Goal: Use online tool/utility: Utilize a website feature to perform a specific function

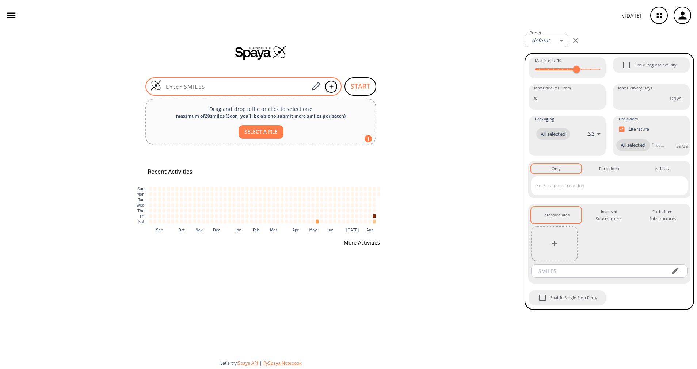
click at [285, 87] on input at bounding box center [234, 86] width 147 height 7
paste input "C12=CC=CC=C1SC=C2C3COC3"
type input "C12=CC=CC=C1SC=C2C3COC3"
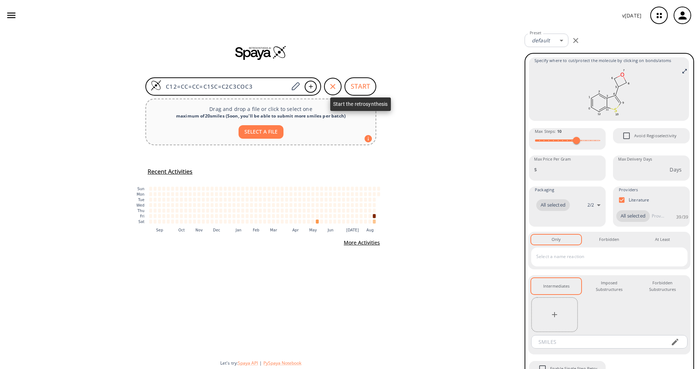
click at [356, 87] on button "START" at bounding box center [360, 86] width 32 height 18
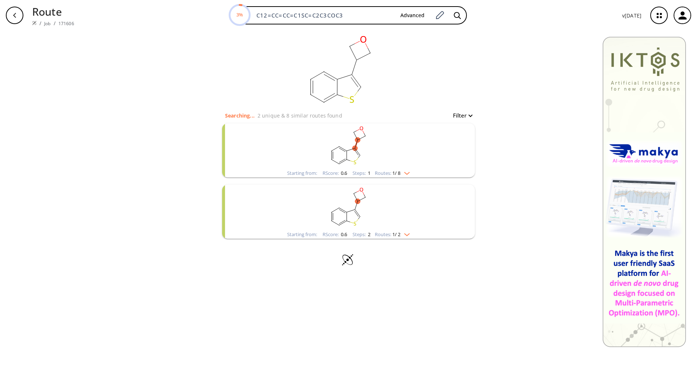
click at [403, 171] on img "clusters" at bounding box center [404, 172] width 9 height 6
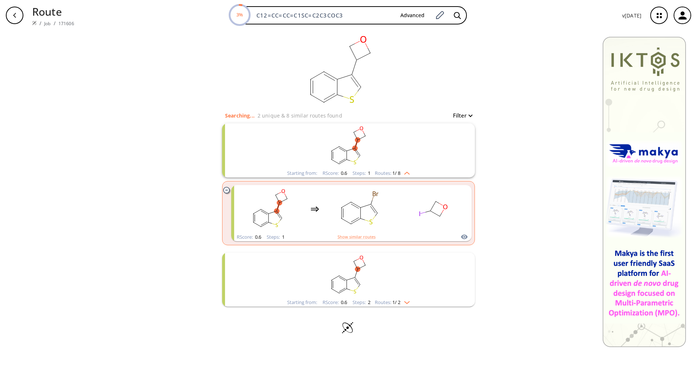
click at [399, 300] on span "1 / 2" at bounding box center [396, 302] width 8 height 5
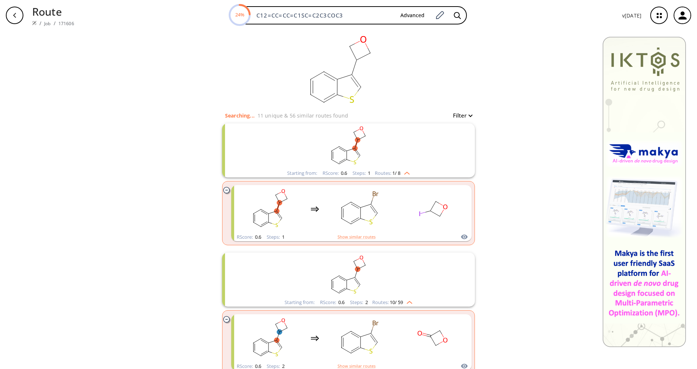
click at [402, 169] on rect "clusters" at bounding box center [348, 146] width 190 height 46
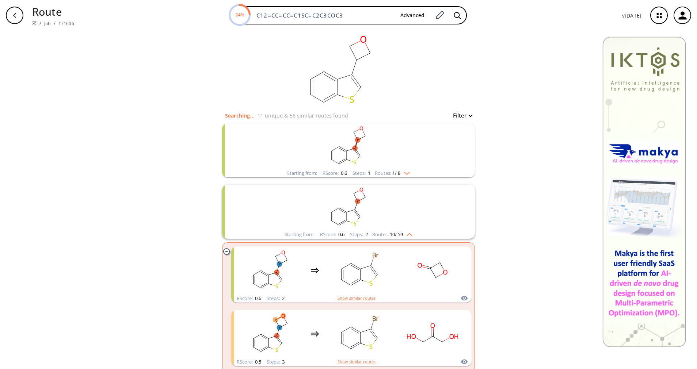
click at [393, 235] on span "10 / 59" at bounding box center [396, 234] width 13 height 5
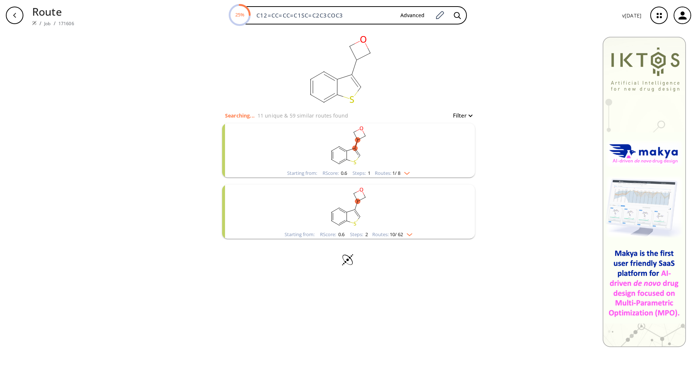
click at [391, 172] on div "Routes: 1 / 8" at bounding box center [392, 173] width 35 height 5
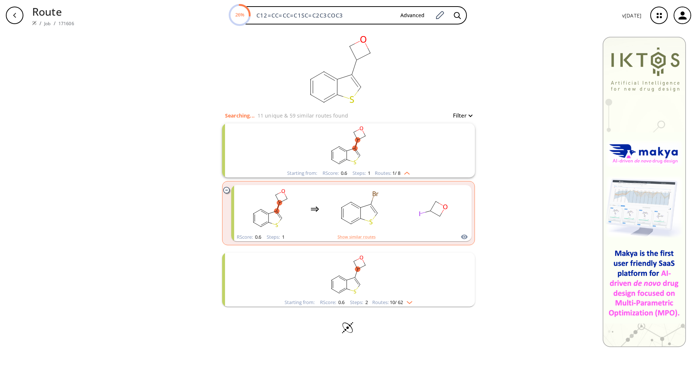
click at [415, 299] on div "Starting from: RScore : 0.6 Steps : 2 Routes: 10 / 62" at bounding box center [348, 302] width 139 height 8
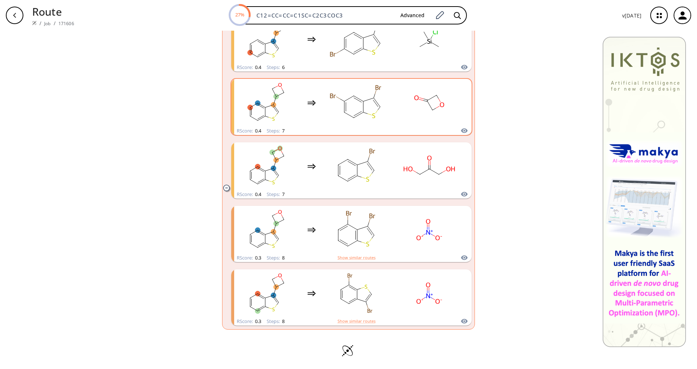
scroll to position [617, 0]
